Goal: Task Accomplishment & Management: Manage account settings

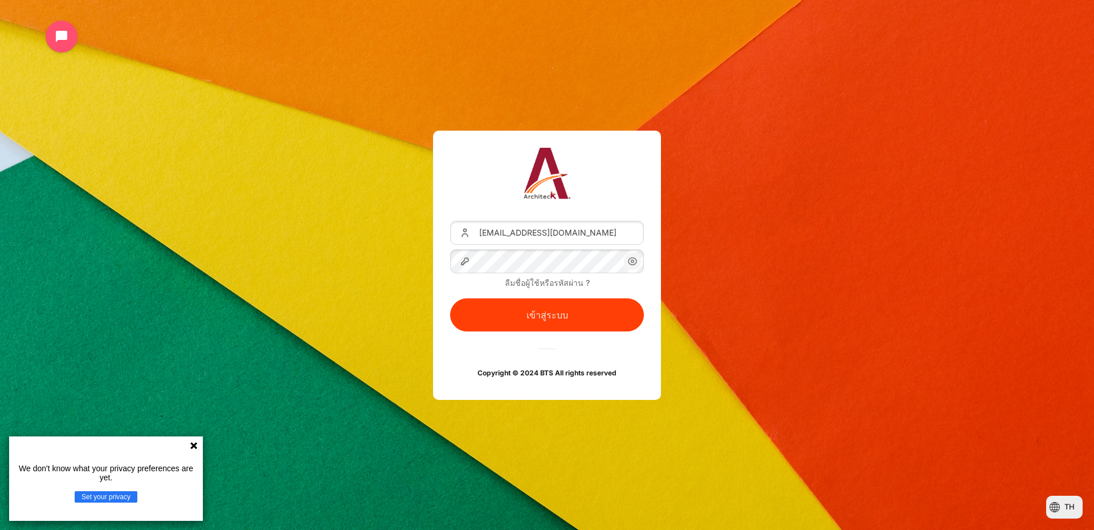
click at [450, 298] on button "เข้าสู่ระบบ" at bounding box center [547, 314] width 194 height 33
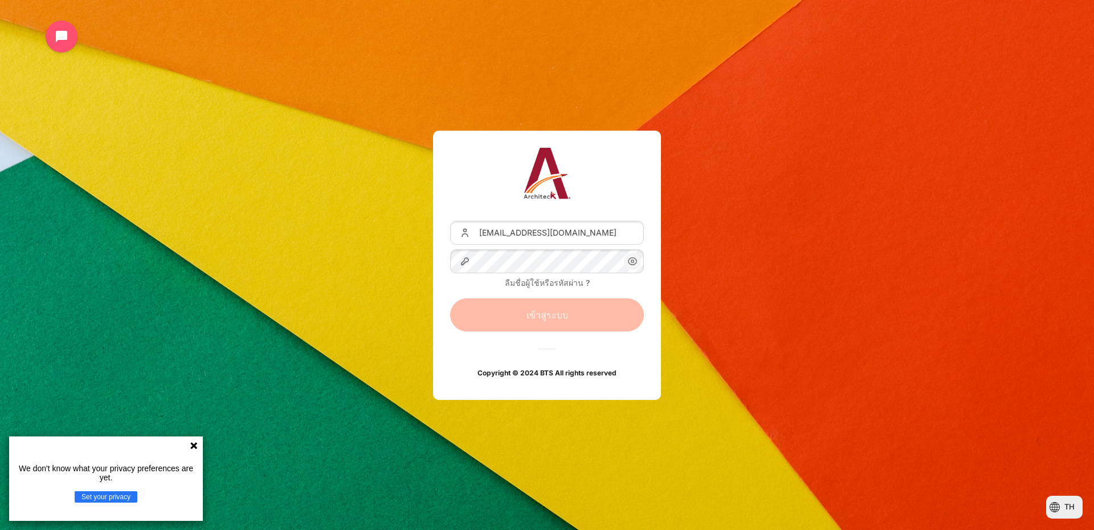
click at [197, 448] on icon at bounding box center [193, 445] width 9 height 9
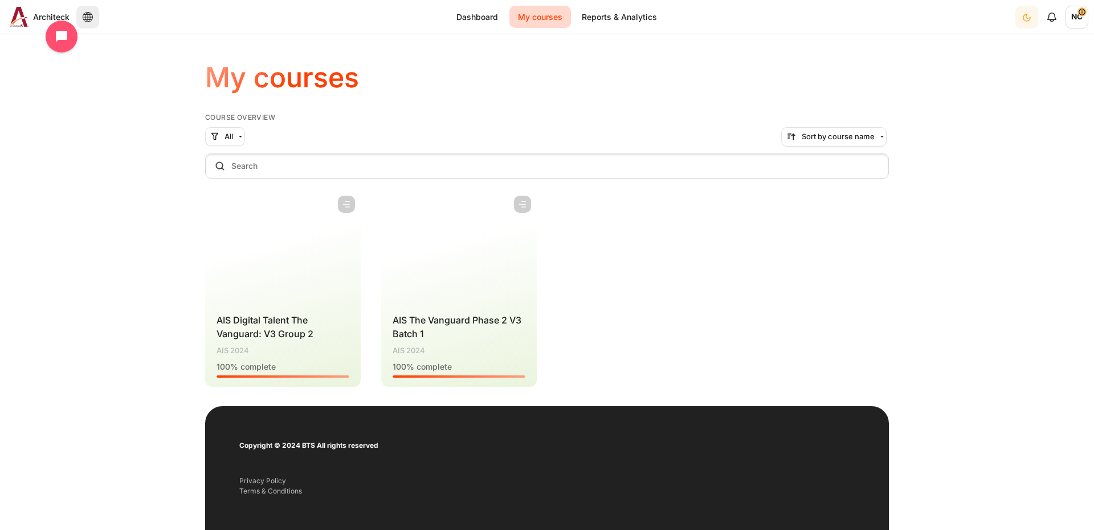
click at [1088, 11] on span "NC" at bounding box center [1077, 17] width 23 height 23
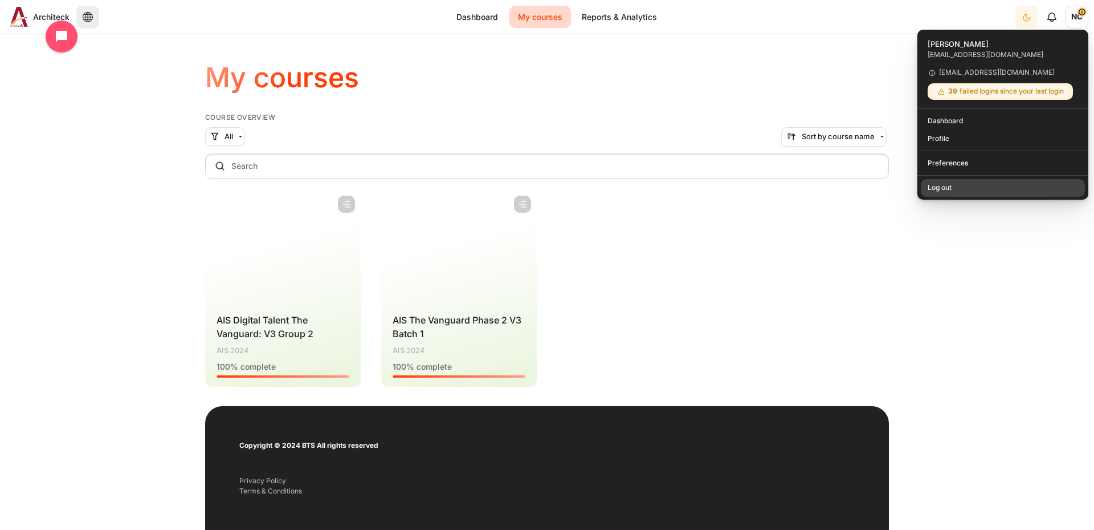
click at [980, 190] on link "Log out" at bounding box center [1003, 187] width 165 height 18
